Goal: Task Accomplishment & Management: Complete application form

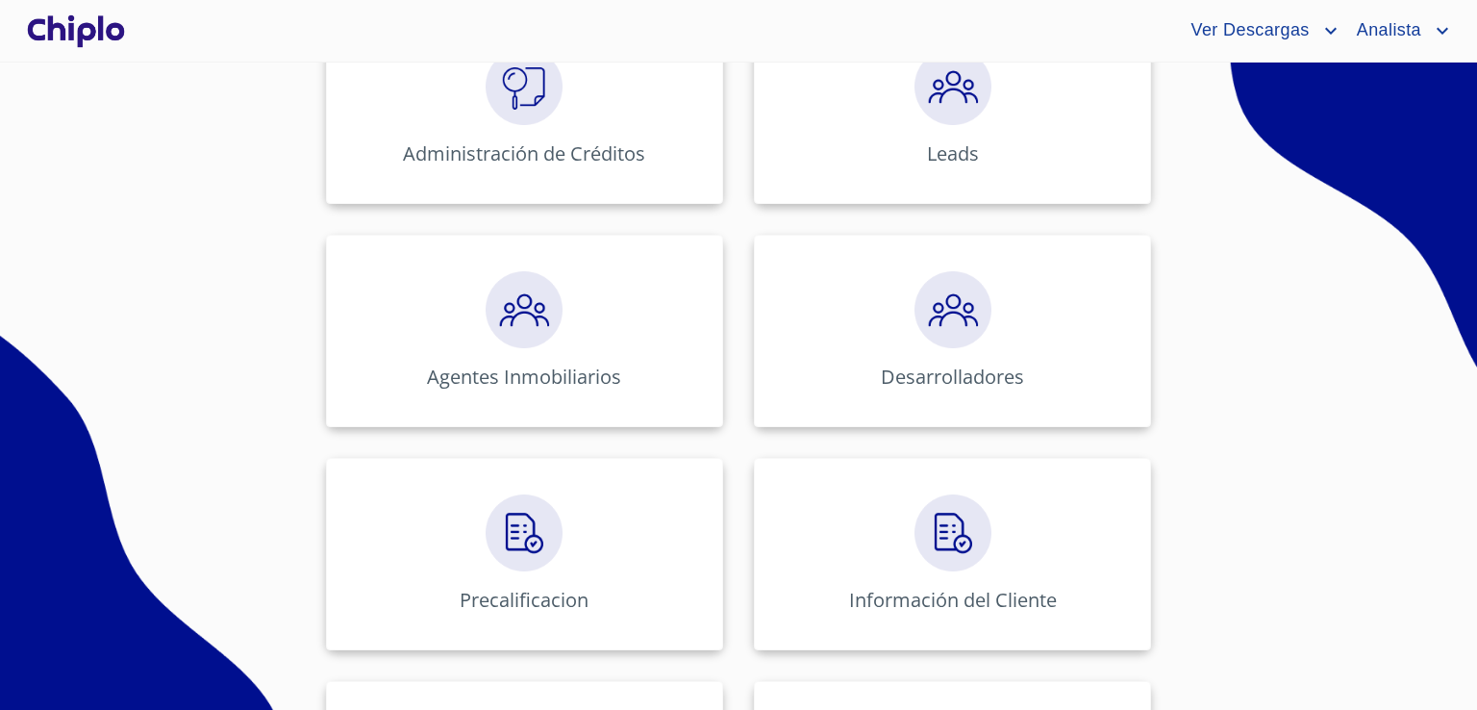
scroll to position [365, 0]
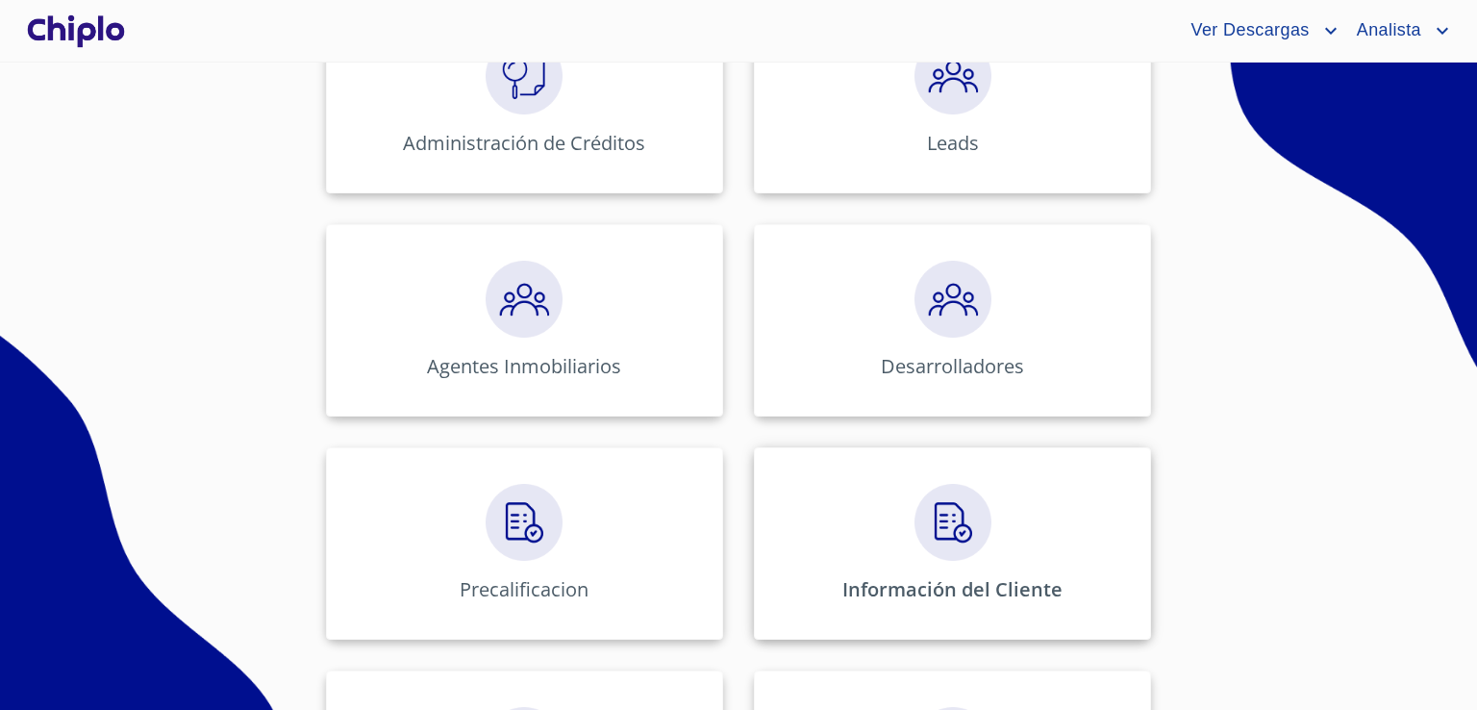
click at [1083, 540] on div "Información del Cliente" at bounding box center [952, 543] width 397 height 192
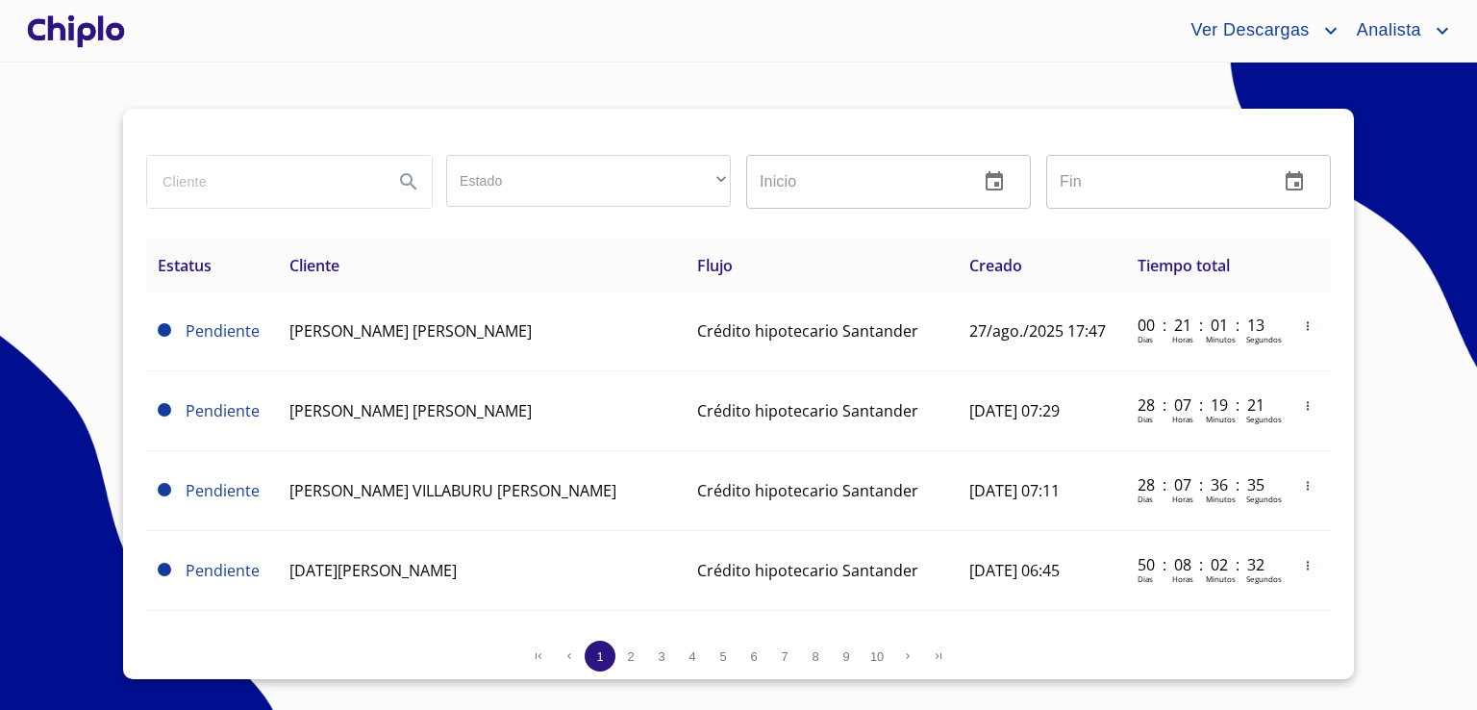
click at [1437, 549] on section "Estado ​ ​ Inicio ​ Fin ​ Estatus Cliente Flujo Creado Tiempo total Pendiente […" at bounding box center [738, 386] width 1477 height 647
click at [331, 197] on input "search" at bounding box center [262, 182] width 231 height 52
type input "[PERSON_NAME]"
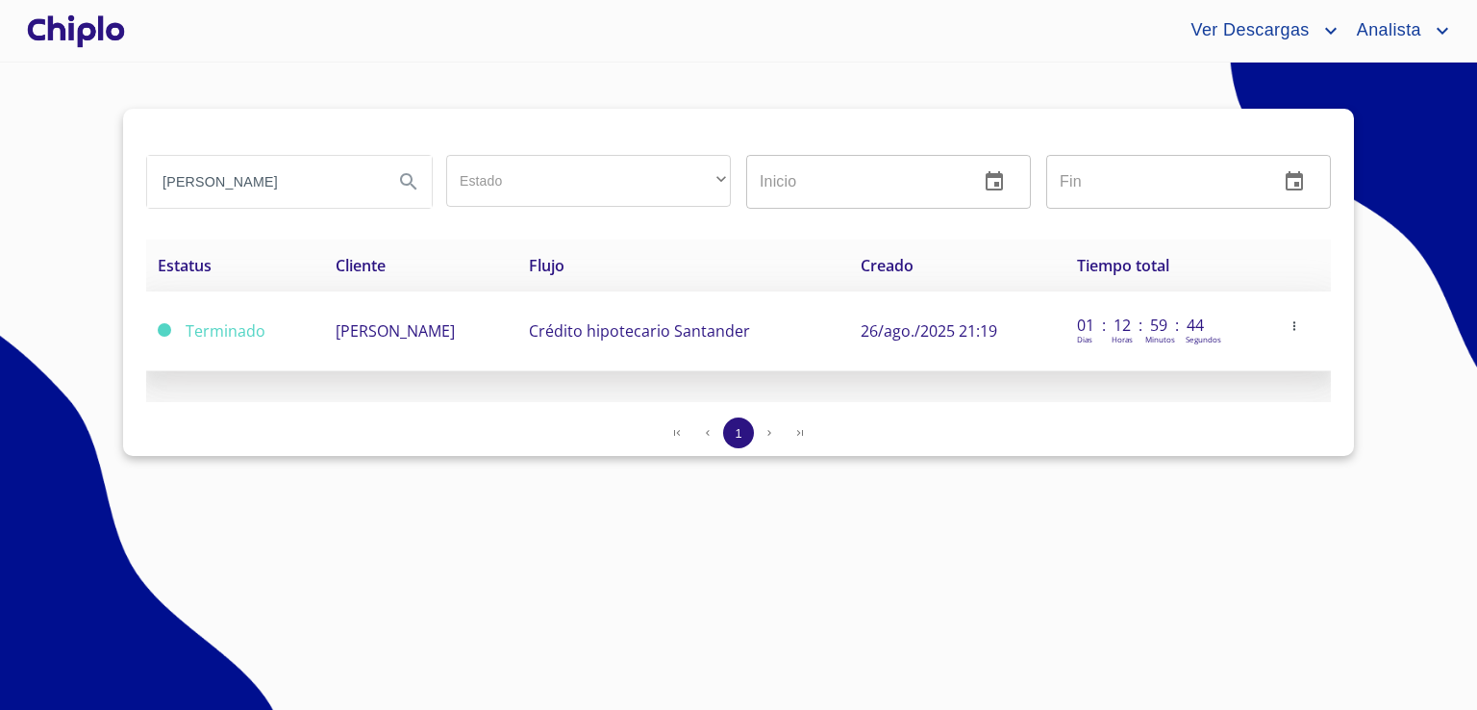
click at [353, 327] on span "[PERSON_NAME]" at bounding box center [395, 330] width 119 height 21
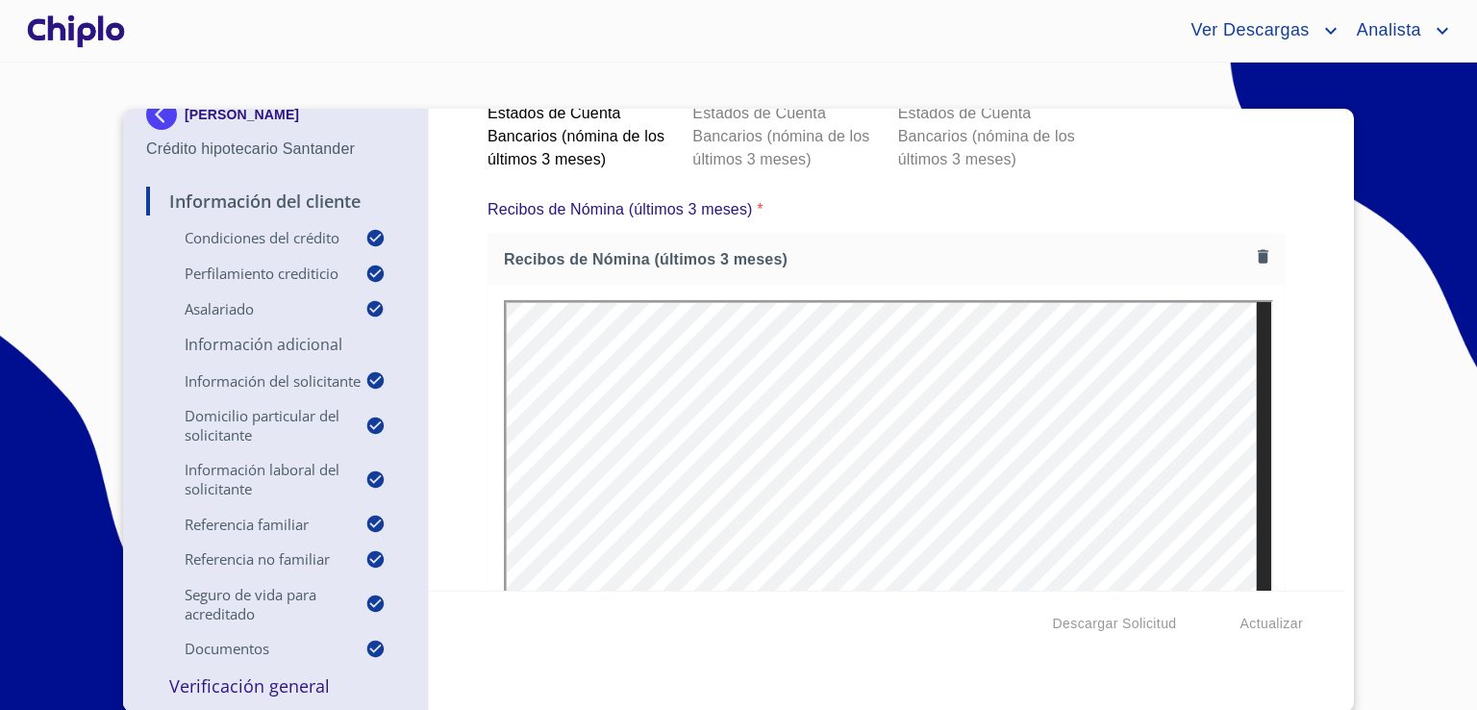
scroll to position [13099, 0]
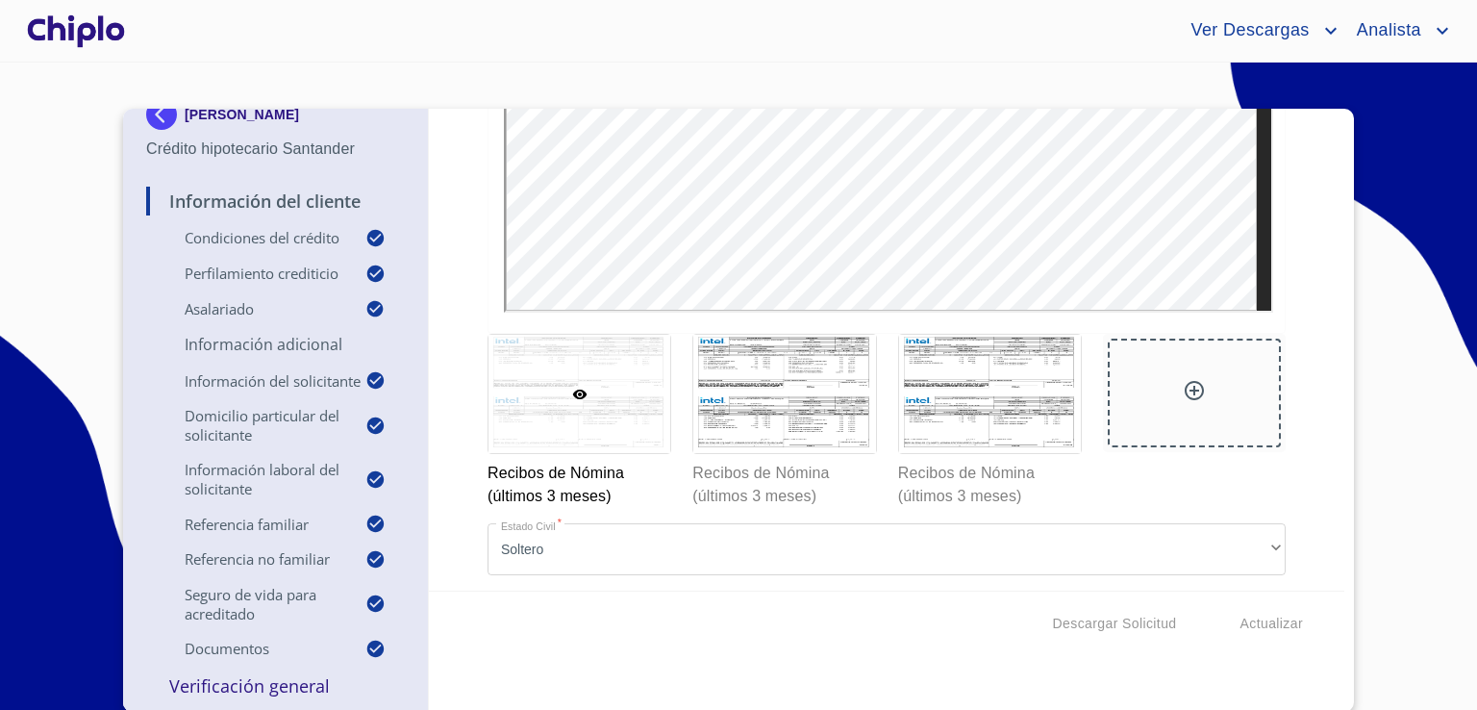
click at [1185, 390] on icon at bounding box center [1194, 390] width 19 height 19
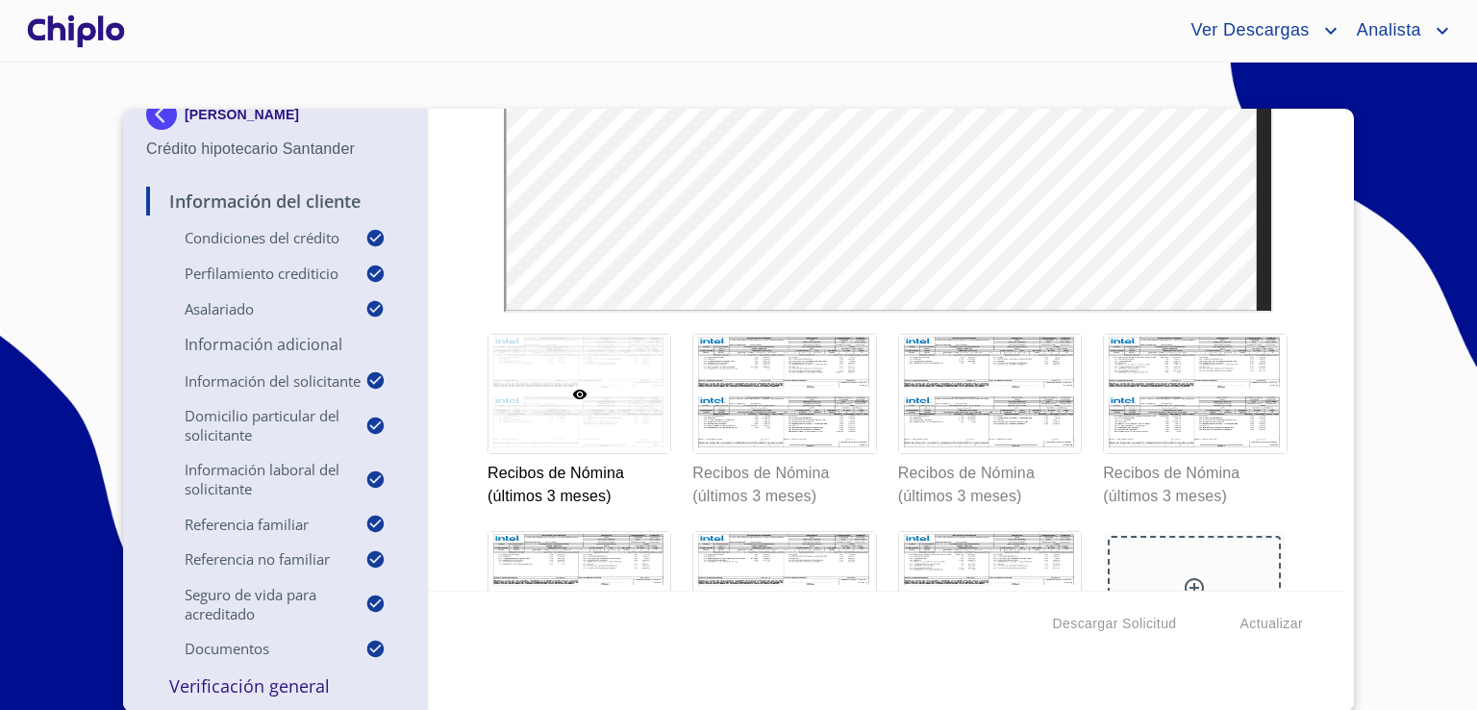
scroll to position [13295, 0]
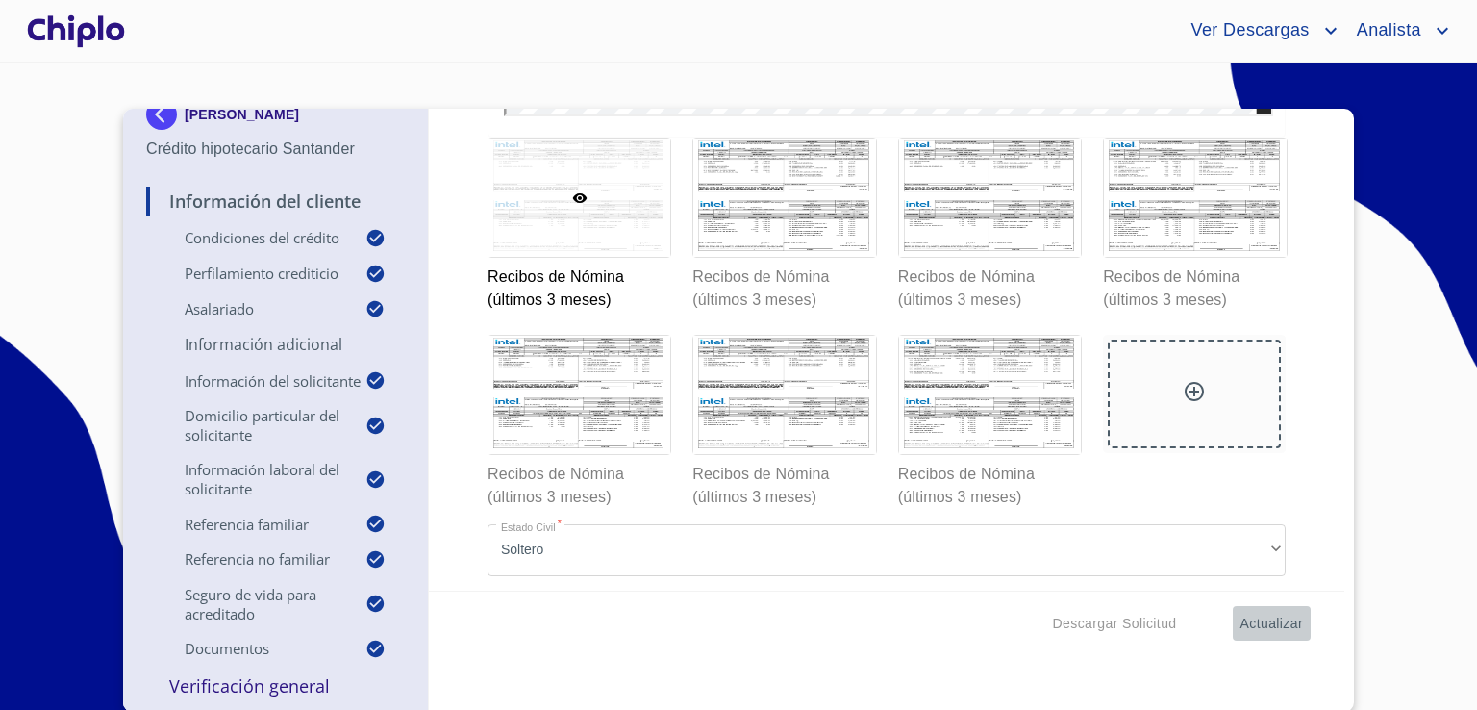
click at [1256, 617] on span "Actualizar" at bounding box center [1272, 624] width 63 height 24
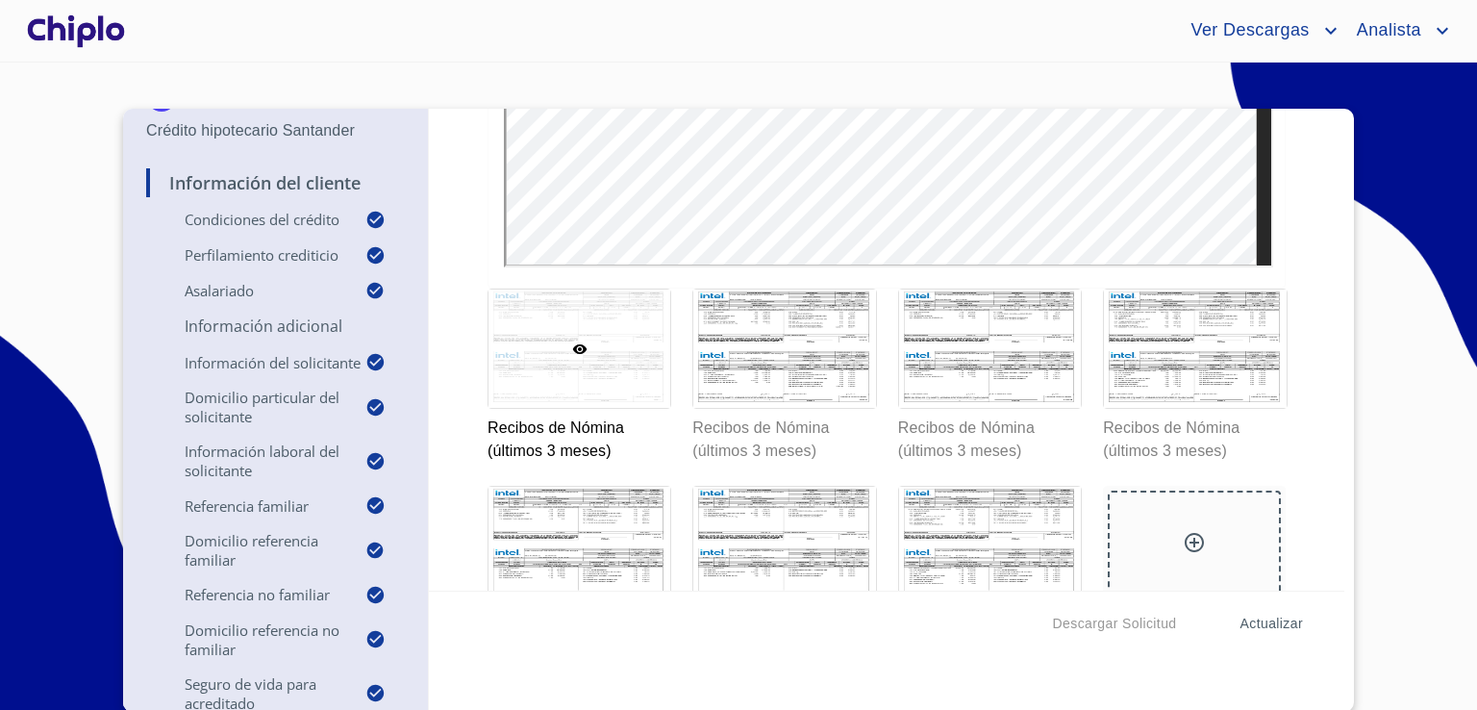
scroll to position [14520, 0]
